Goal: Check status: Verify the current state of an ongoing process or item

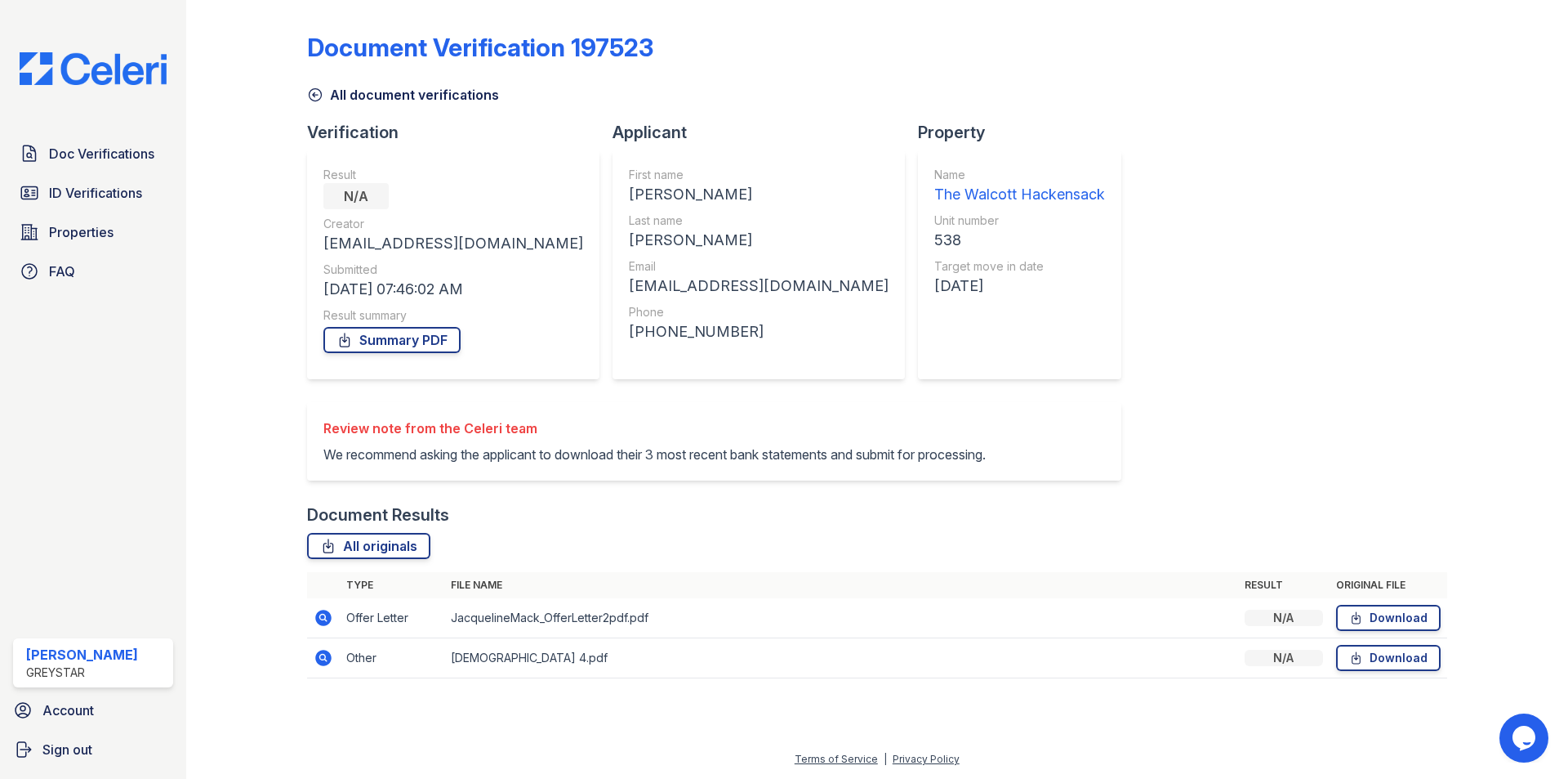
click at [325, 653] on icon at bounding box center [324, 658] width 16 height 16
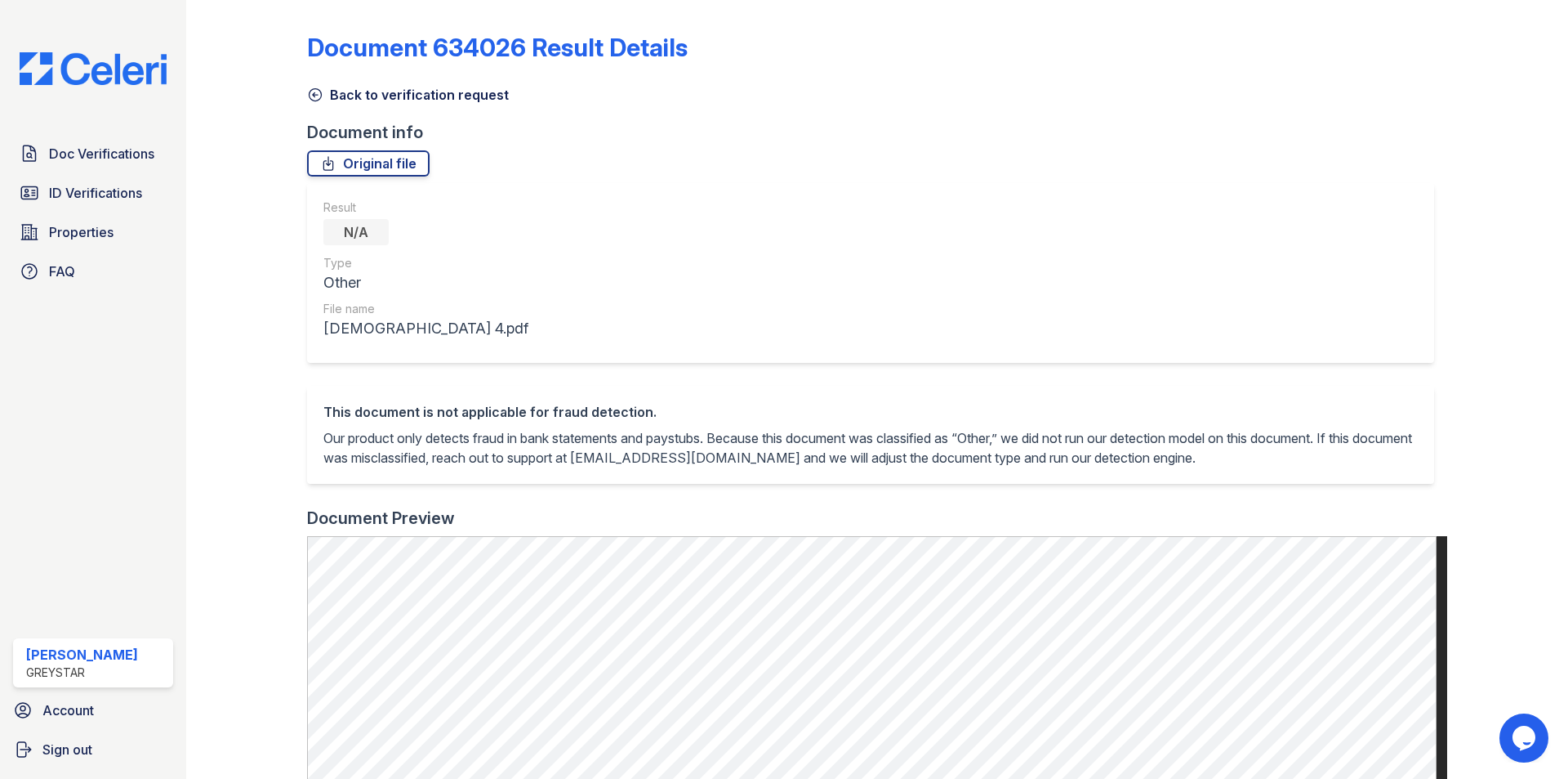
click at [854, 449] on p "Our product only detects fraud in bank statements and paystubs. Because this do…" at bounding box center [871, 448] width 1094 height 39
click at [367, 88] on link "Back to verification request" at bounding box center [408, 95] width 202 height 20
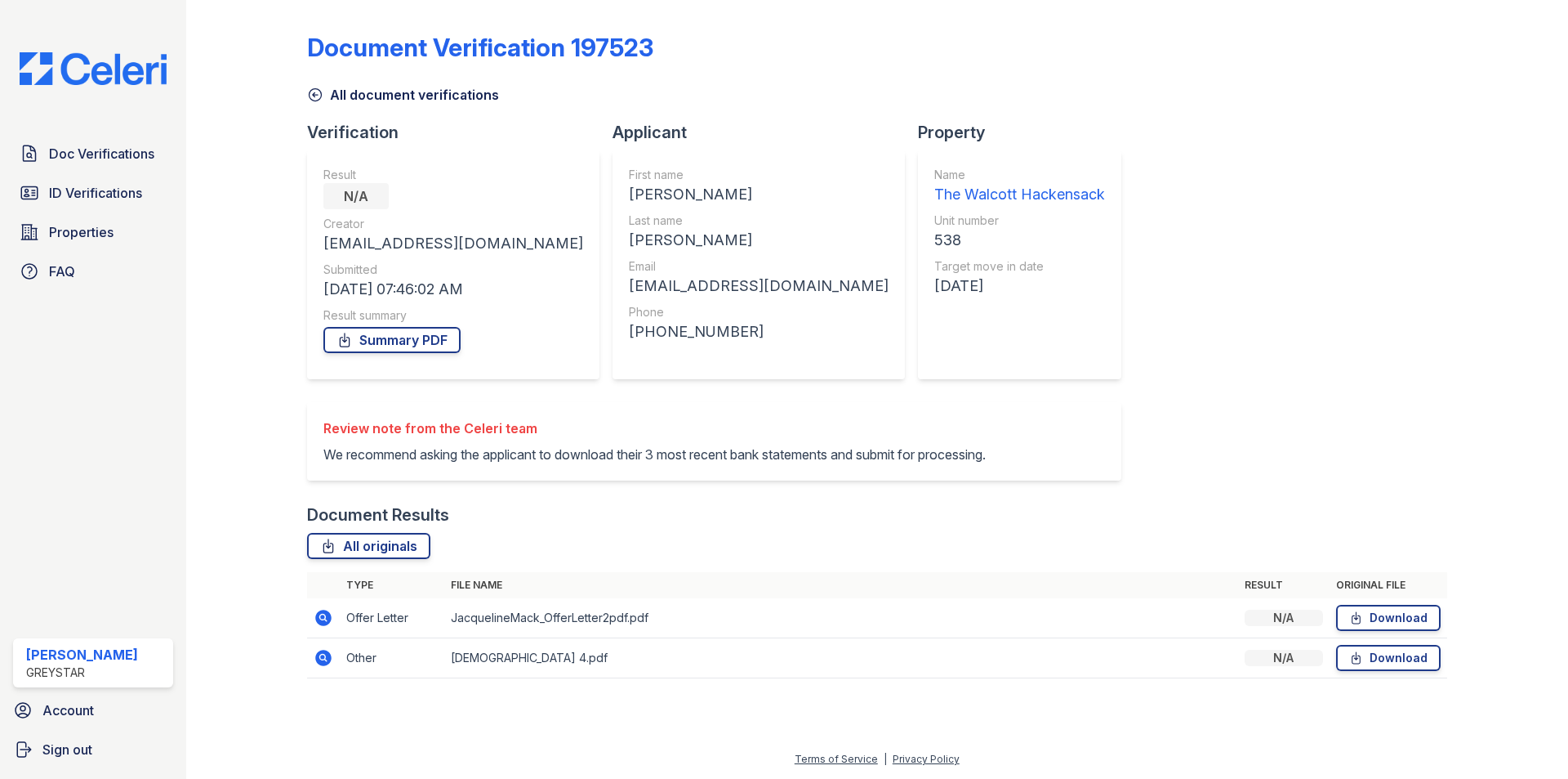
click at [326, 613] on icon at bounding box center [324, 617] width 16 height 16
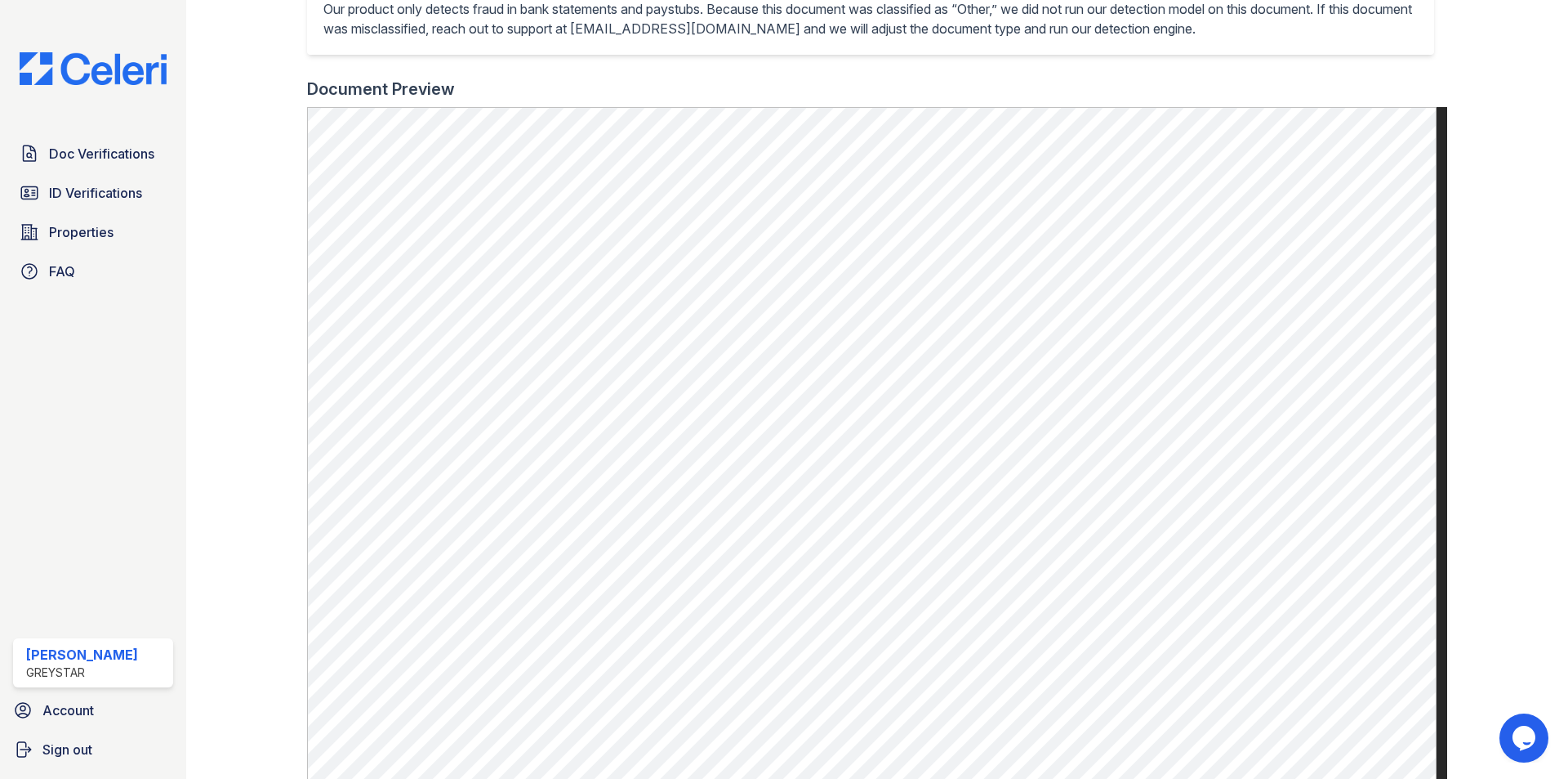
scroll to position [428, 0]
click at [36, 151] on icon at bounding box center [29, 153] width 20 height 20
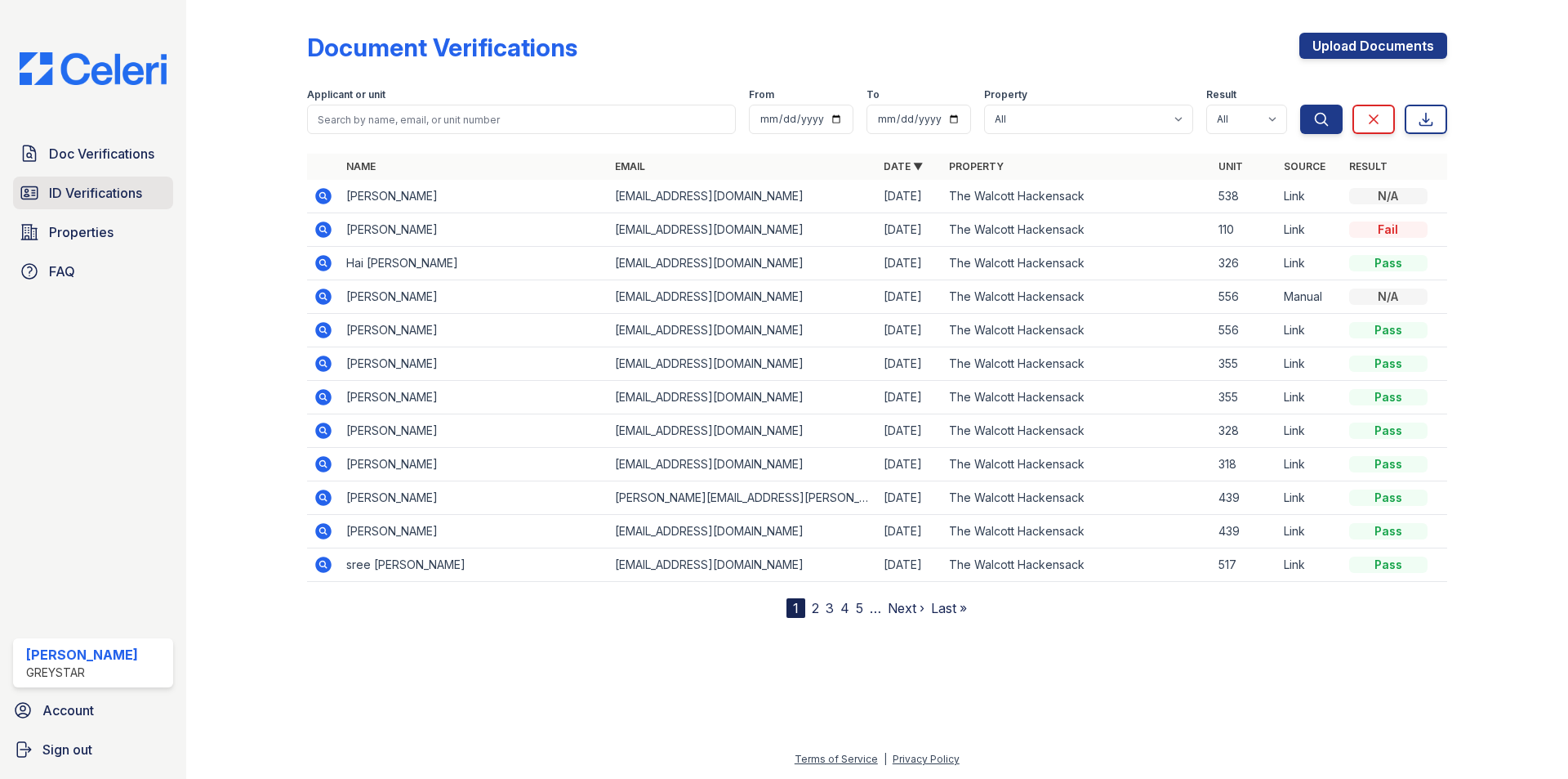
click at [92, 199] on span "ID Verifications" at bounding box center [95, 193] width 93 height 20
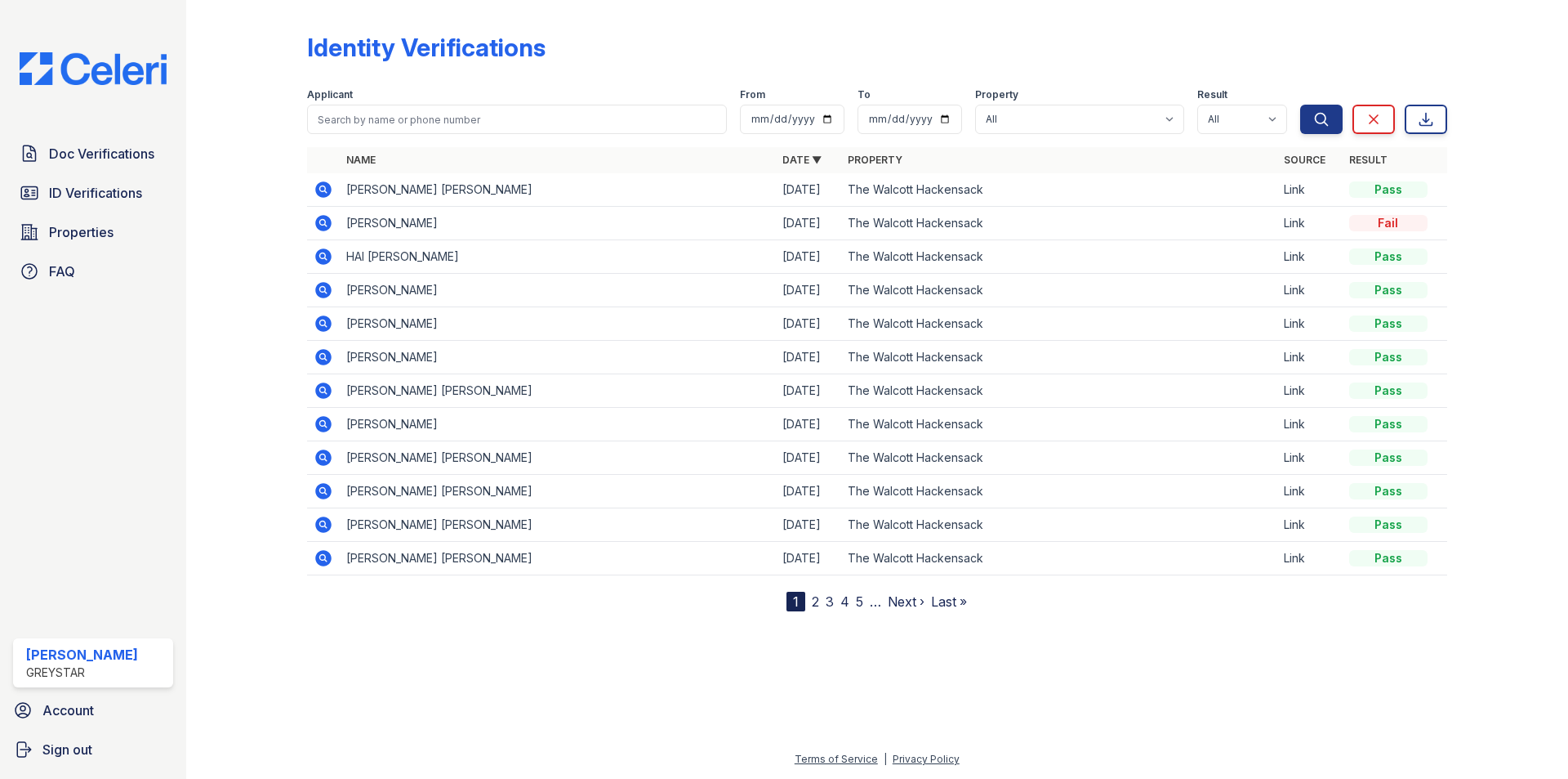
click at [294, 191] on div at bounding box center [260, 309] width 95 height 605
click at [321, 191] on icon at bounding box center [324, 189] width 20 height 20
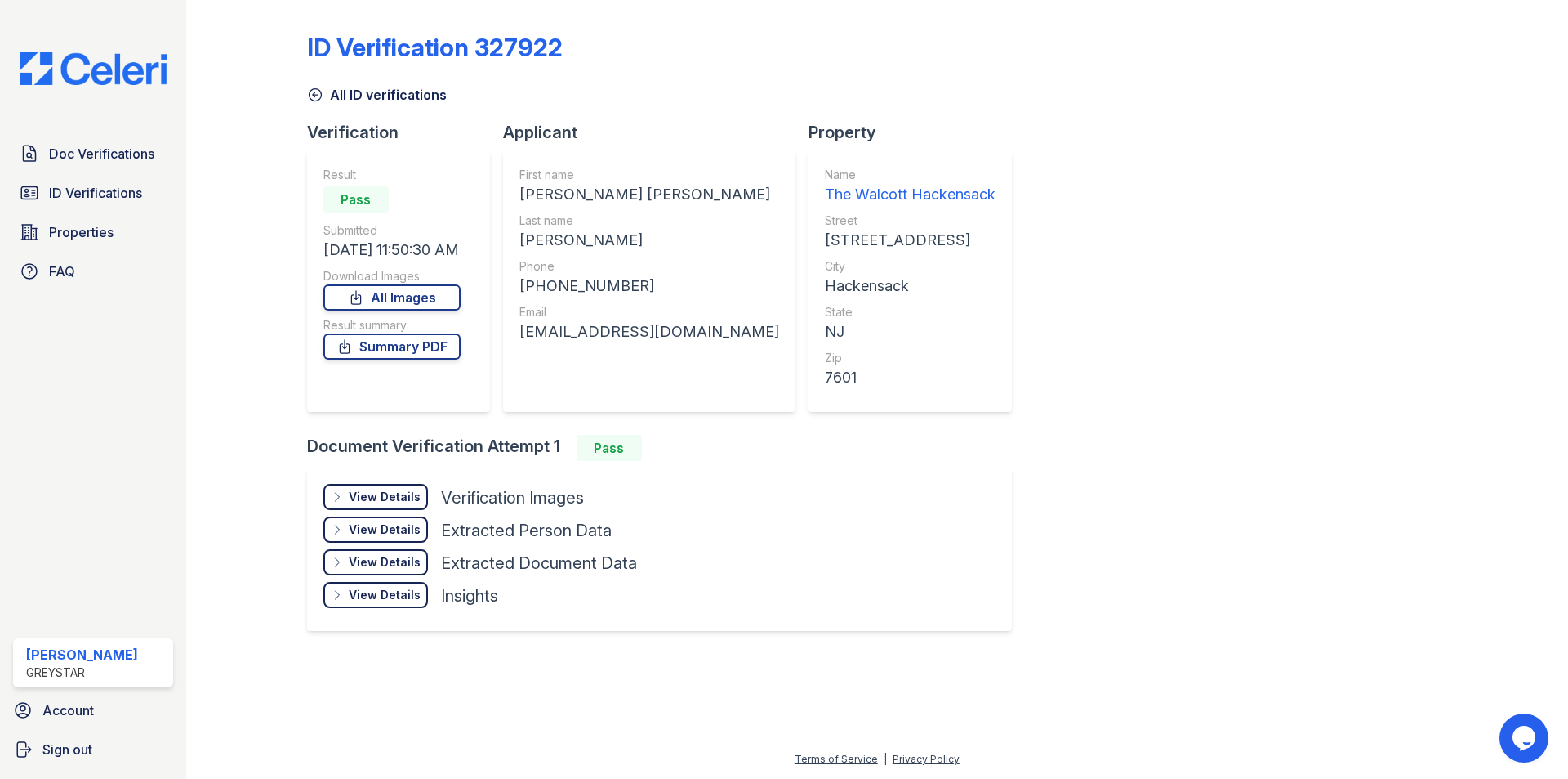
click at [393, 499] on div "View Details" at bounding box center [384, 497] width 72 height 16
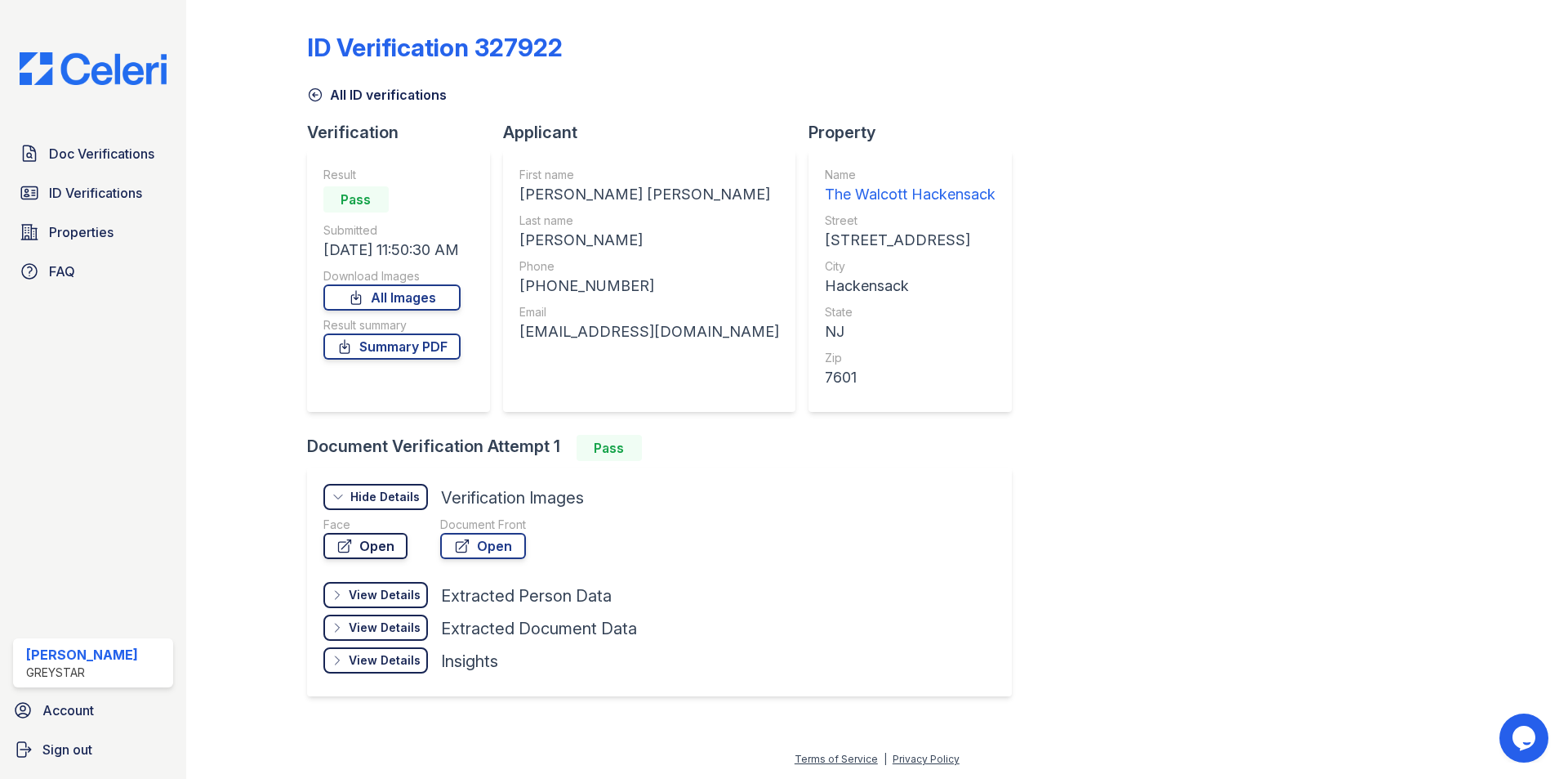
click at [384, 548] on link "Open" at bounding box center [366, 545] width 84 height 26
click at [488, 535] on link "Open" at bounding box center [483, 545] width 86 height 26
click at [112, 189] on span "ID Verifications" at bounding box center [95, 193] width 93 height 20
